Goal: Task Accomplishment & Management: Use online tool/utility

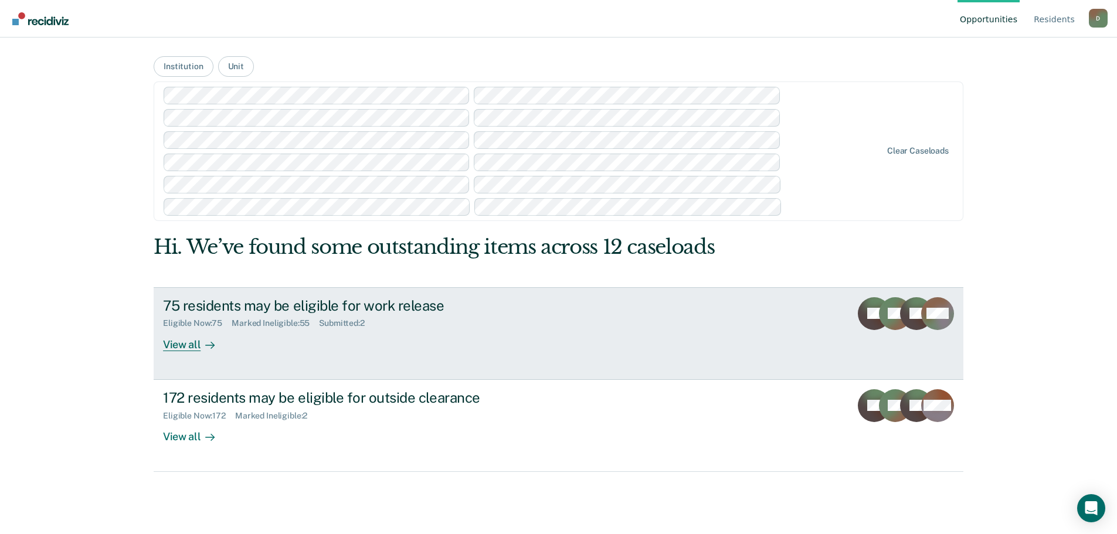
click at [185, 343] on div "View all" at bounding box center [196, 339] width 66 height 23
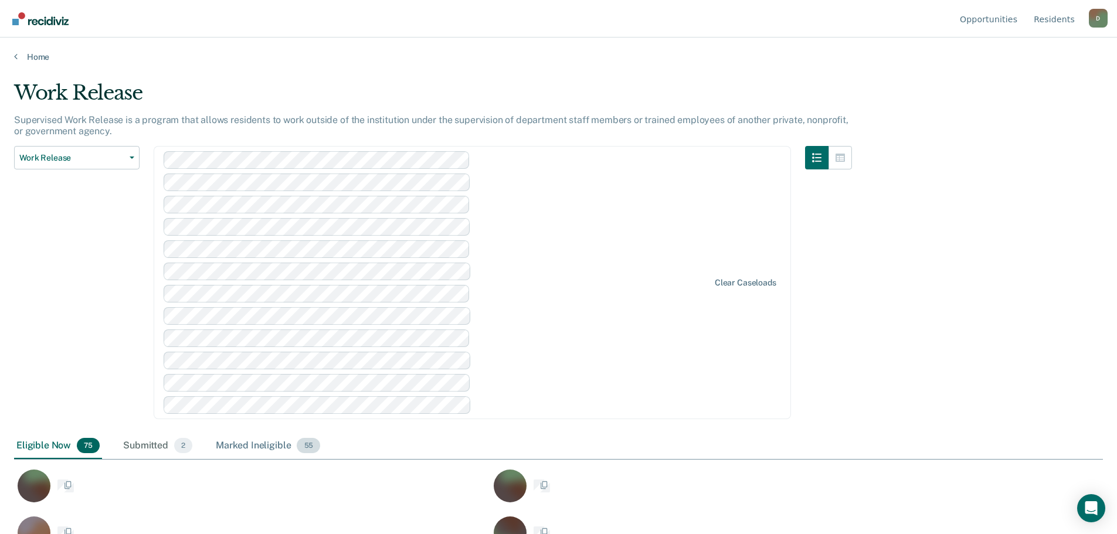
scroll to position [59, 0]
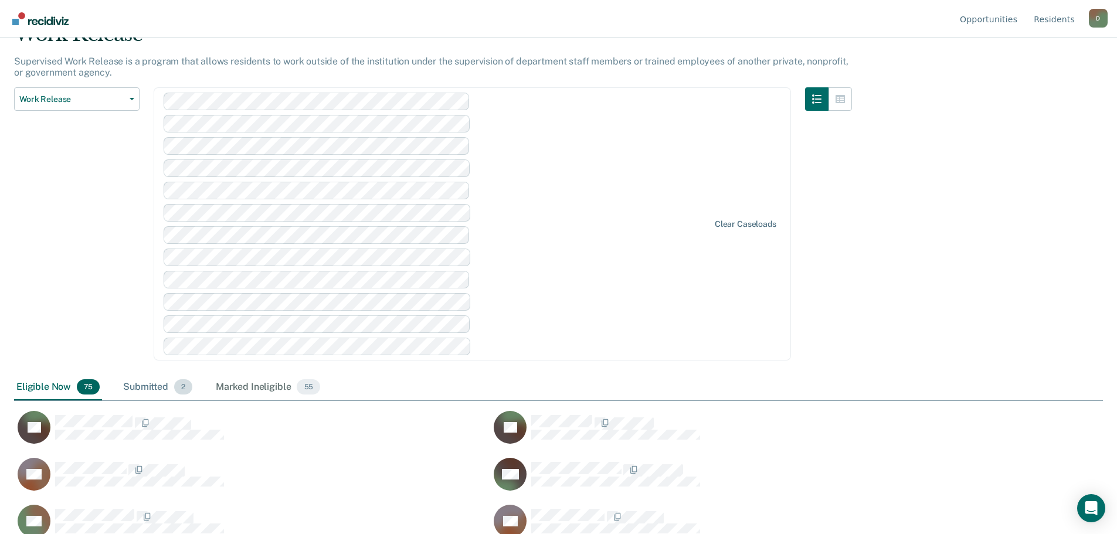
click at [147, 388] on div "Submitted 2" at bounding box center [158, 388] width 74 height 26
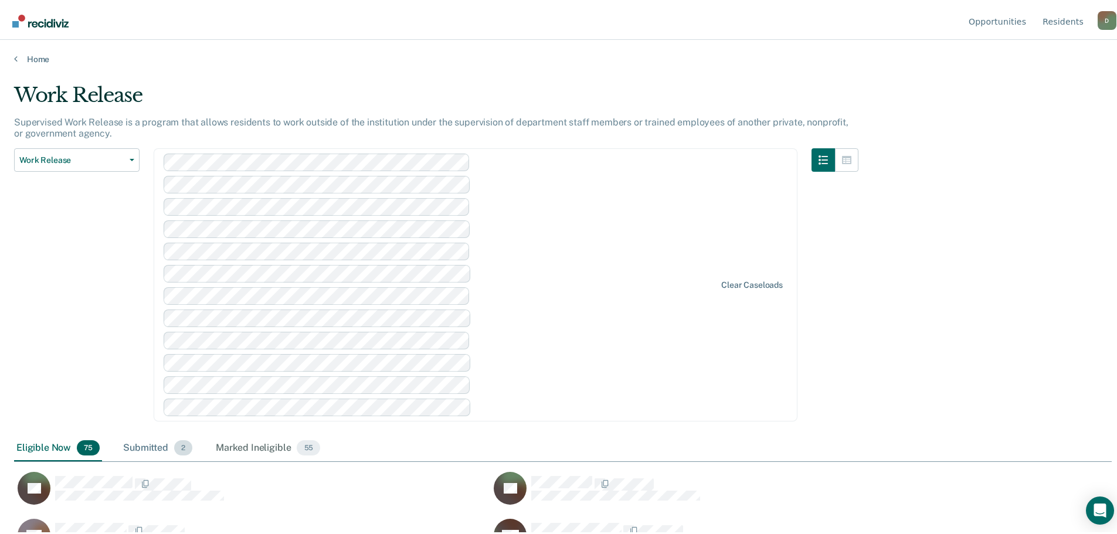
scroll to position [356, 1088]
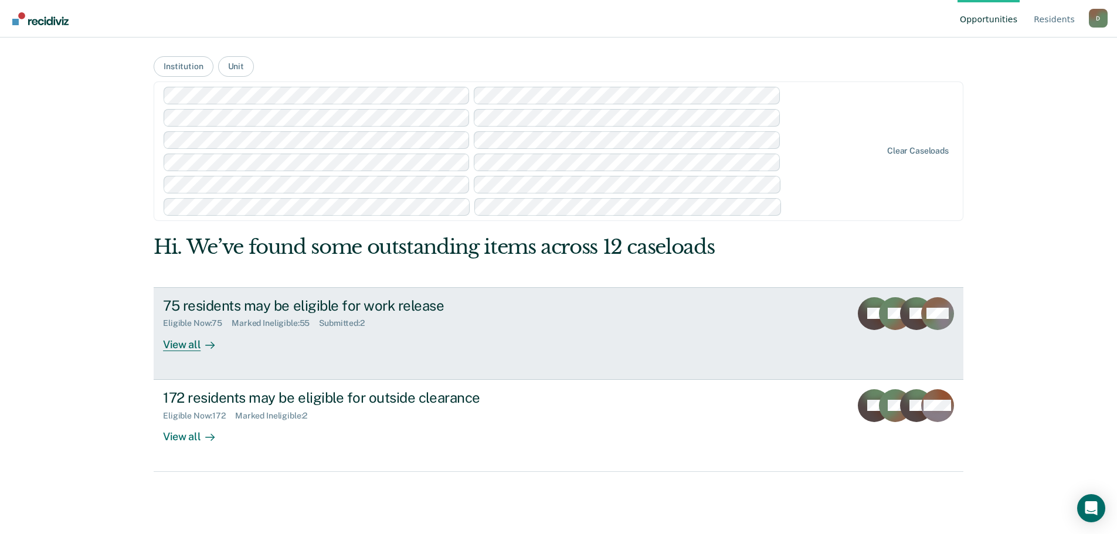
click at [196, 339] on div "View all" at bounding box center [196, 339] width 66 height 23
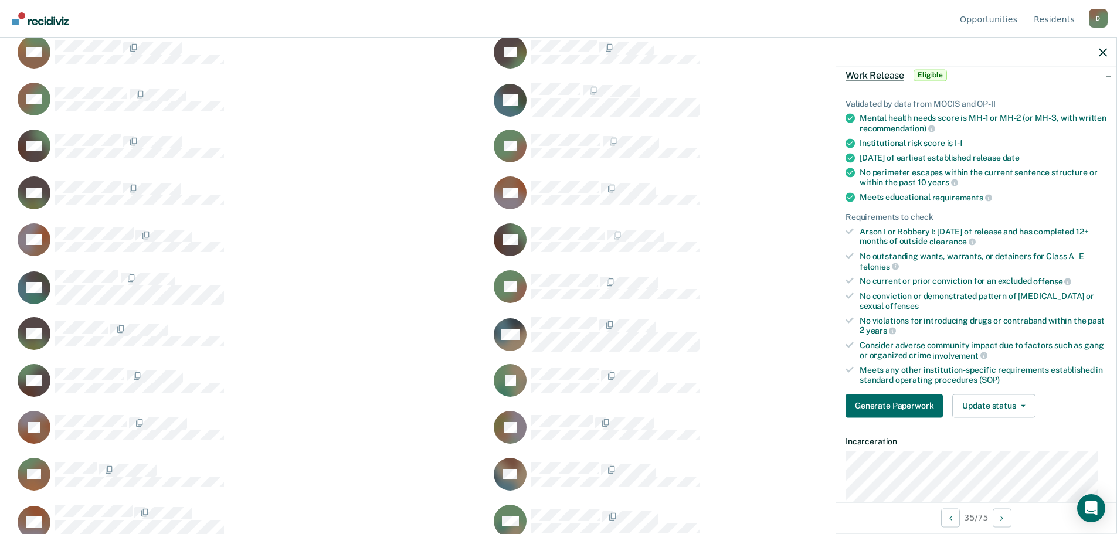
scroll to position [234, 0]
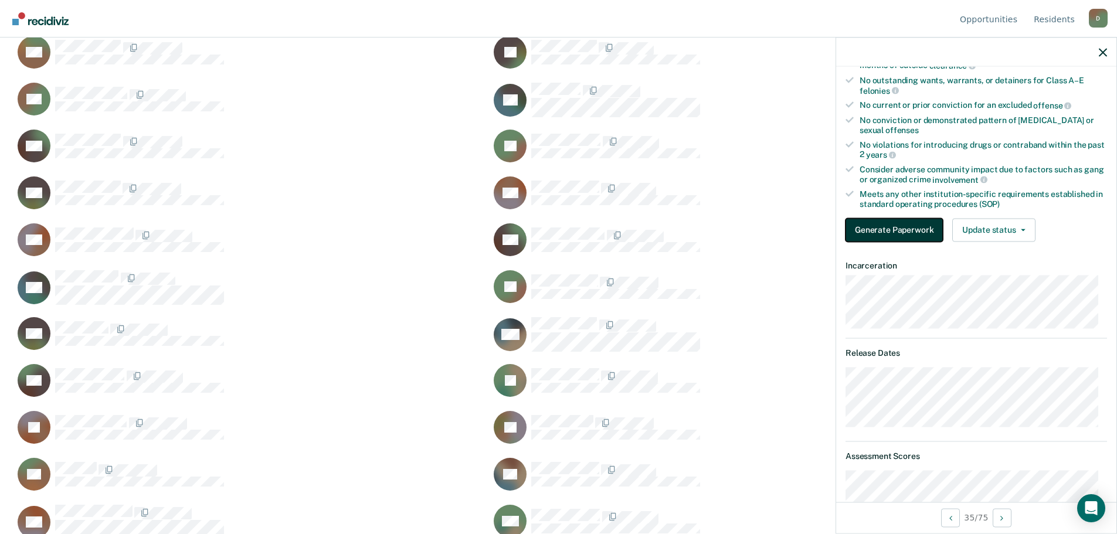
click at [893, 236] on button "Generate Paperwork" at bounding box center [893, 229] width 97 height 23
